Goal: Navigation & Orientation: Find specific page/section

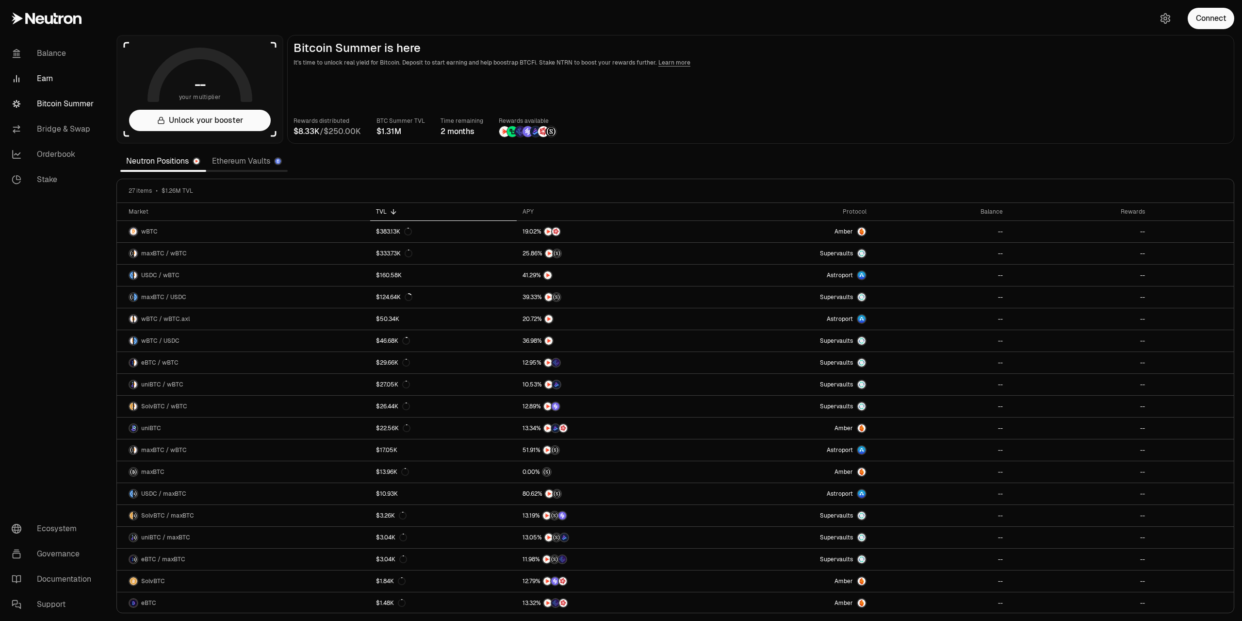
click at [49, 73] on link "Earn" at bounding box center [54, 78] width 101 height 25
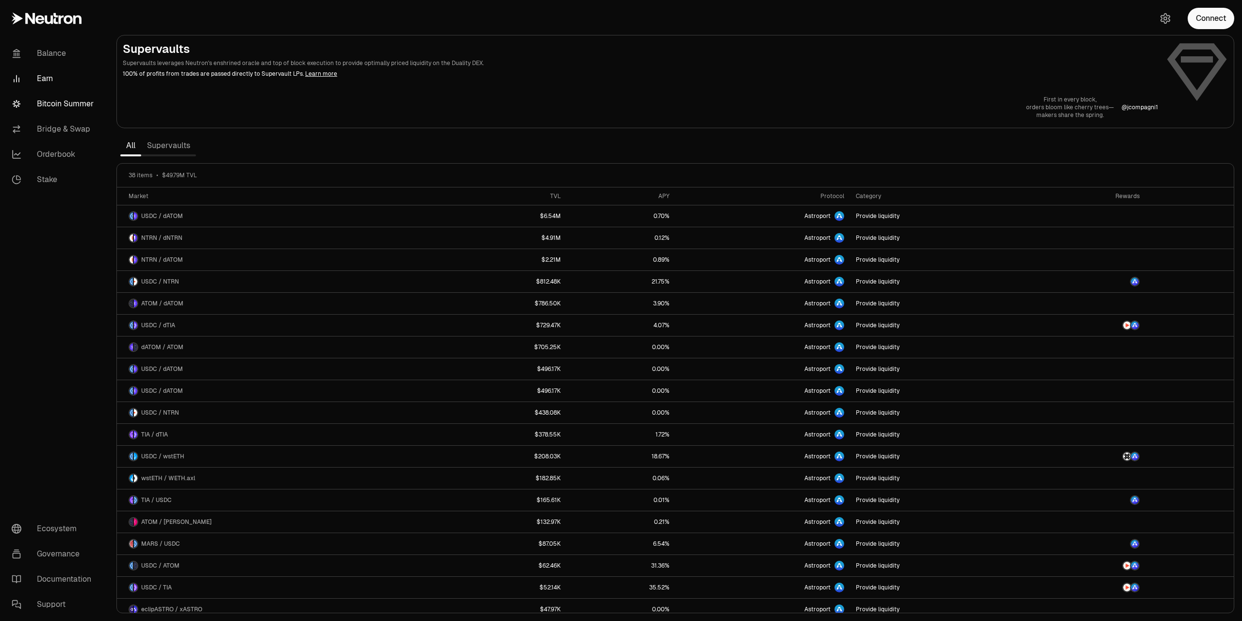
click at [63, 99] on link "Bitcoin Summer" at bounding box center [54, 103] width 101 height 25
